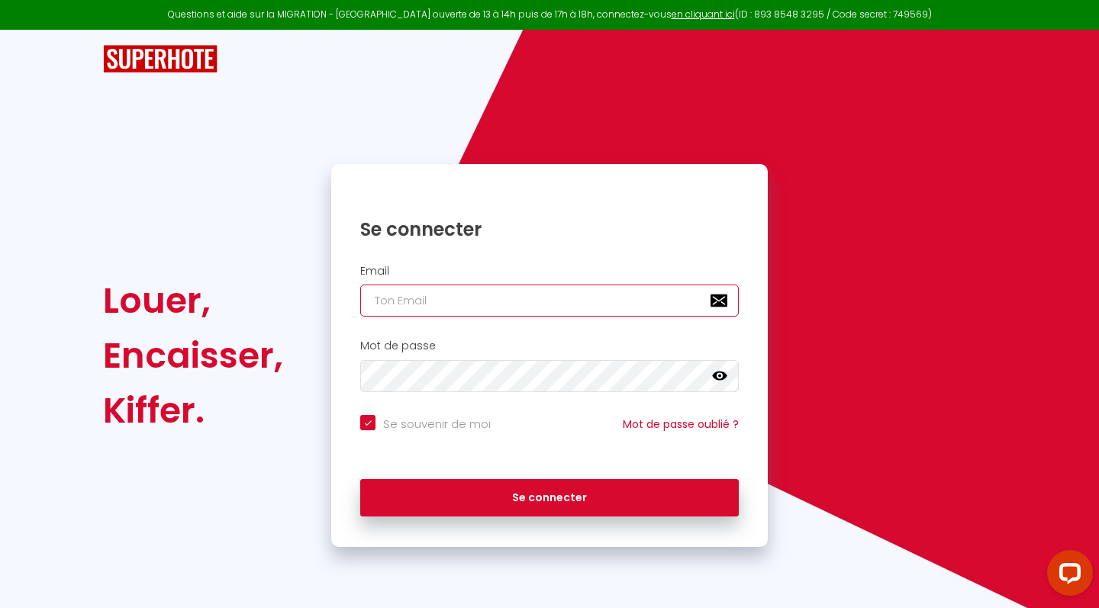
type input "[EMAIL_ADDRESS][DOMAIN_NAME]"
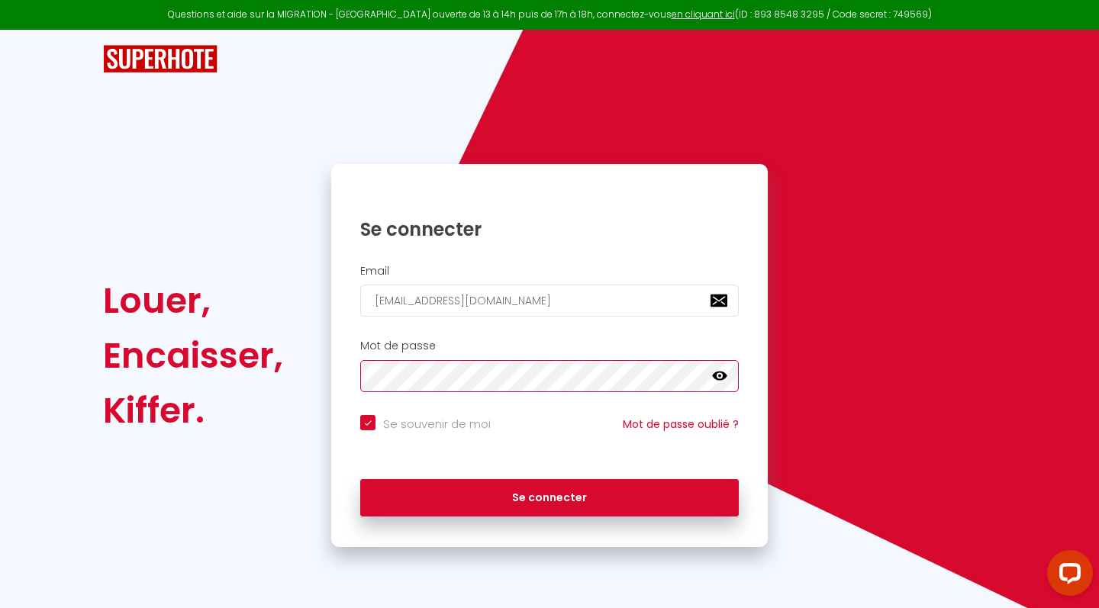
click at [550, 495] on button "Se connecter" at bounding box center [549, 498] width 379 height 38
checkbox input "true"
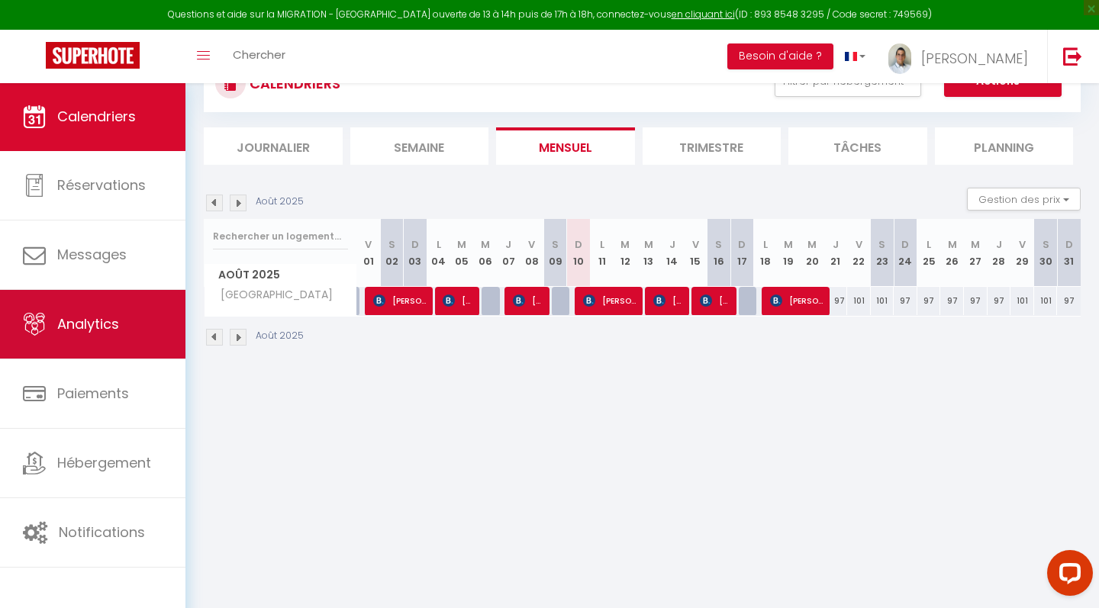
scroll to position [65, 0]
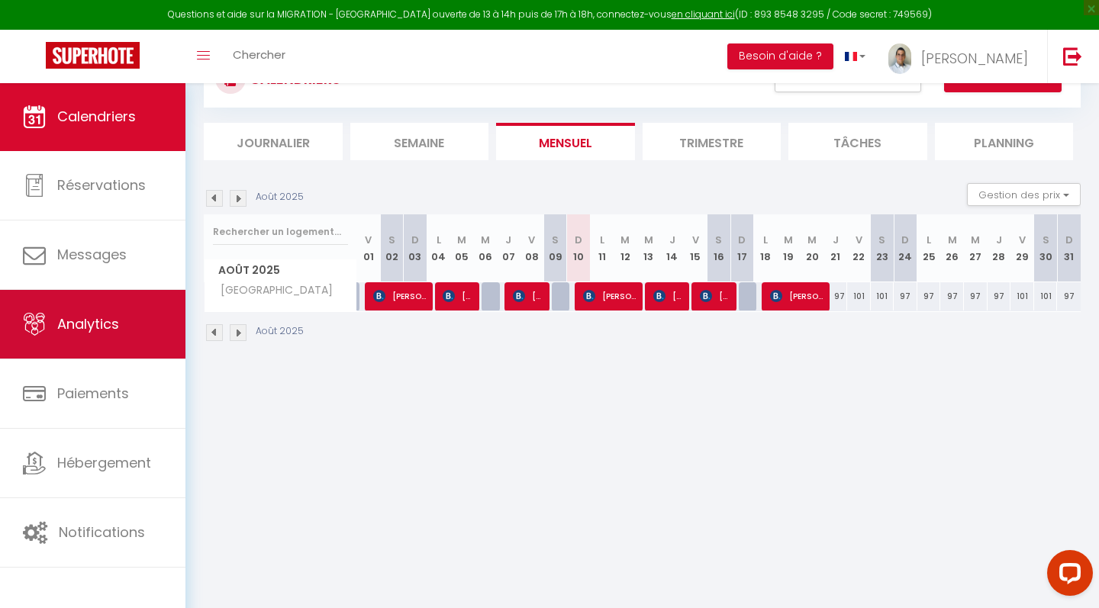
click at [87, 341] on link "Analytics" at bounding box center [92, 324] width 185 height 69
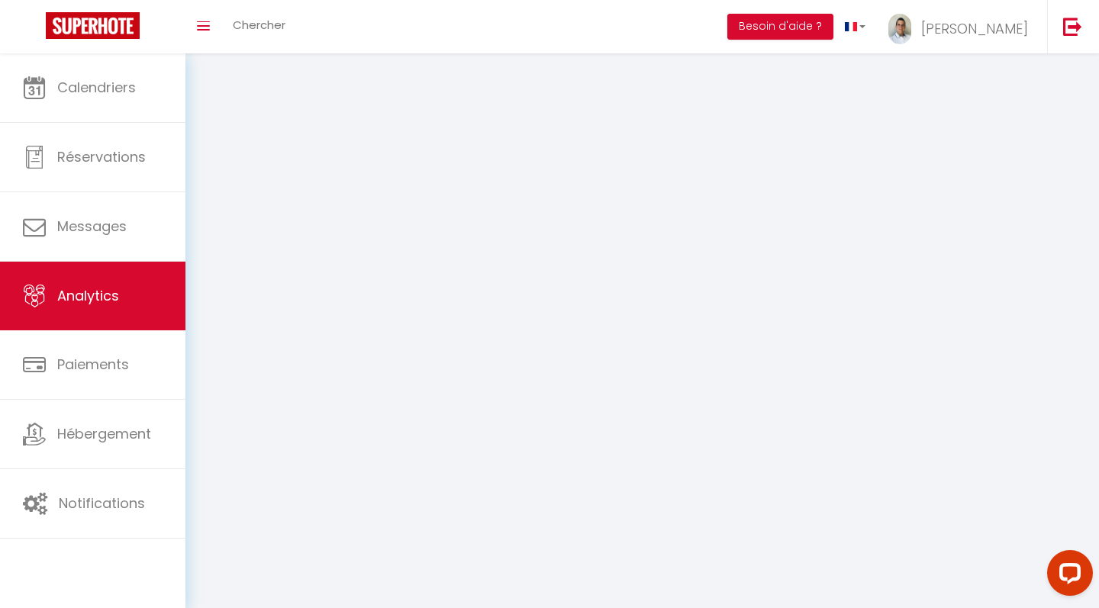
select select "2025"
select select "8"
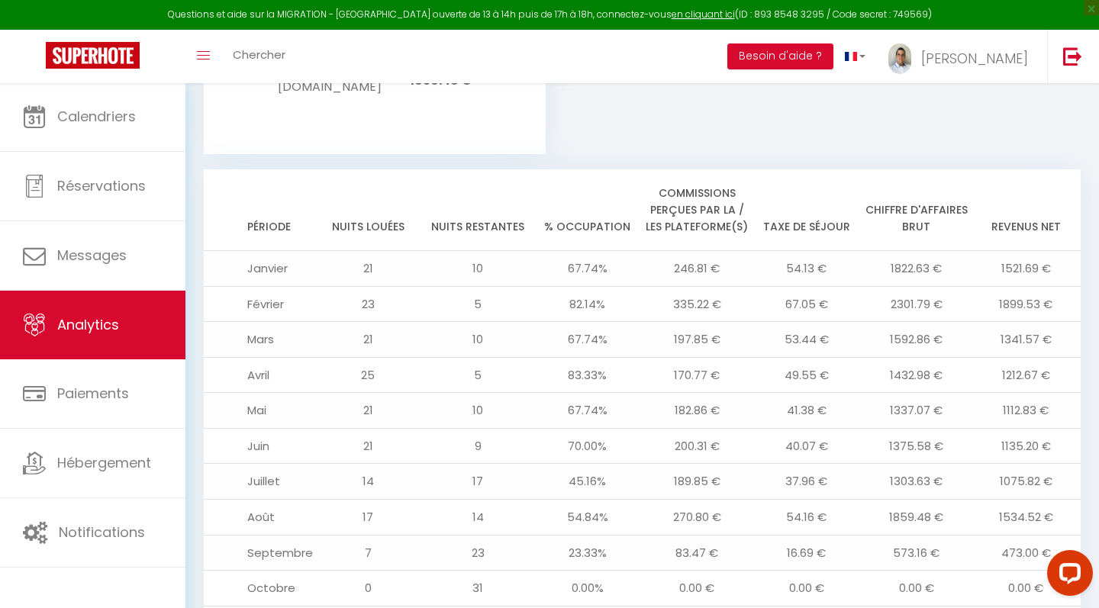
scroll to position [1546, 0]
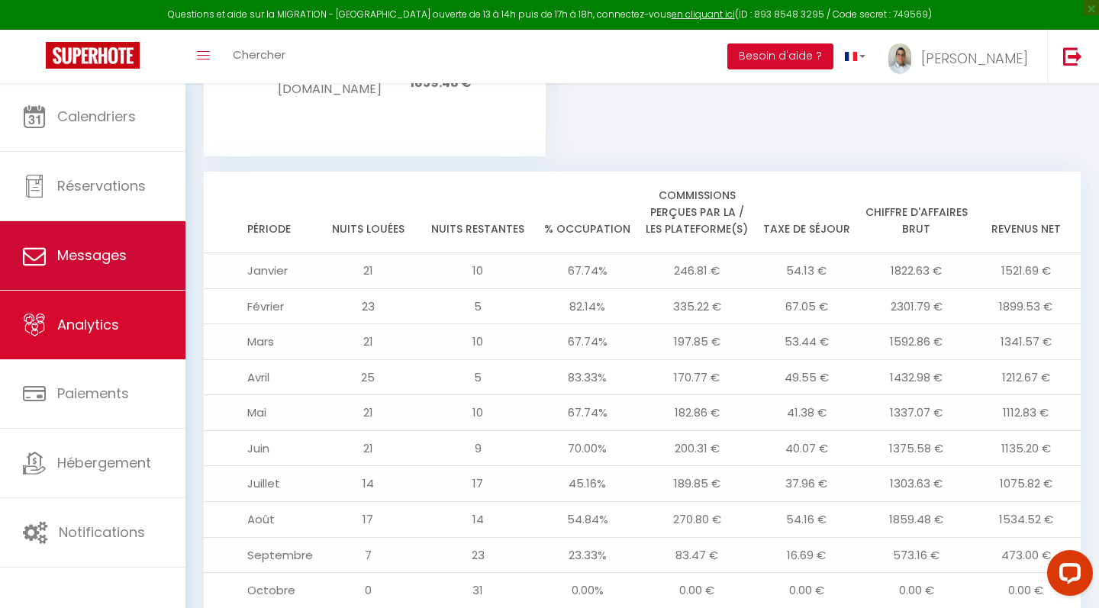
click at [95, 274] on link "Messages" at bounding box center [92, 255] width 185 height 69
select select "message"
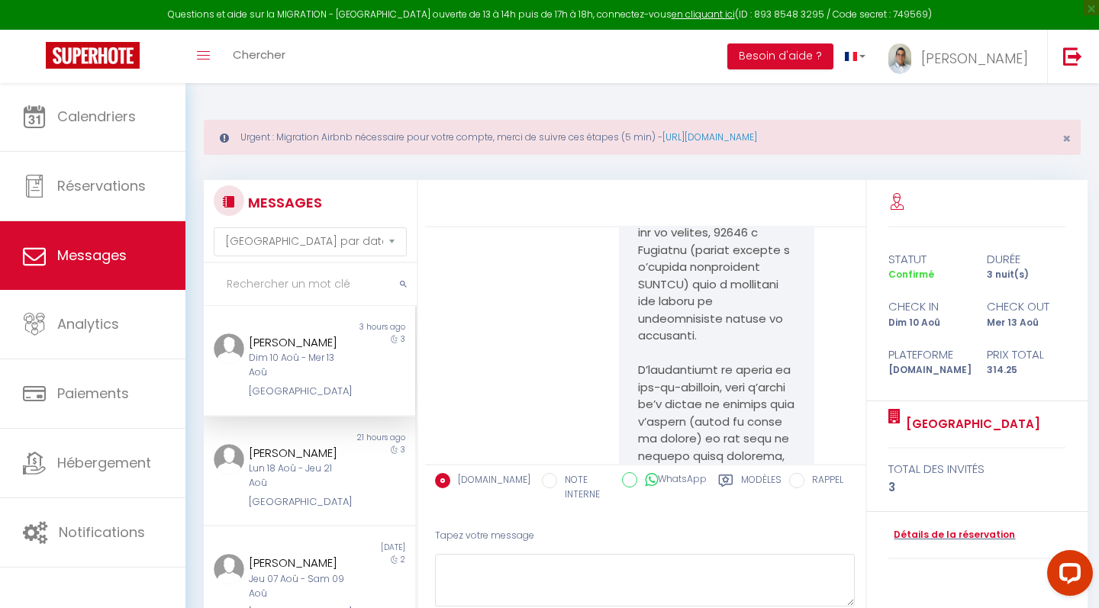
click at [223, 140] on icon at bounding box center [224, 138] width 9 height 11
click at [735, 140] on link "[URL][DOMAIN_NAME]" at bounding box center [710, 137] width 95 height 13
